Goal: Use online tool/utility: Utilize a website feature to perform a specific function

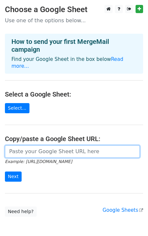
click at [43, 146] on input "url" at bounding box center [72, 152] width 135 height 12
paste input "https://docs.google.com/spreadsheets/d/1qG6u_ecax3EdlzWMOx-YwVUPjIbMW8ooi_96nDw…"
type input "https://docs.google.com/spreadsheets/d/1qG6u_ecax3EdlzWMOx-YwVUPjIbMW8ooi_96nDw…"
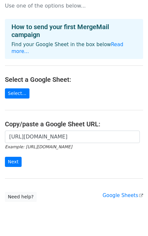
scroll to position [1, 0]
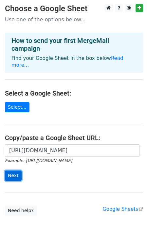
click at [17, 171] on input "Next" at bounding box center [13, 176] width 17 height 10
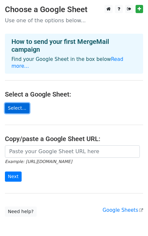
click at [17, 103] on link "Select..." at bounding box center [17, 108] width 25 height 10
click at [12, 103] on link "Select..." at bounding box center [17, 108] width 25 height 10
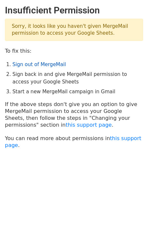
click at [40, 63] on link "Sign out of MergeMail" at bounding box center [38, 65] width 53 height 6
